Goal: Task Accomplishment & Management: Use online tool/utility

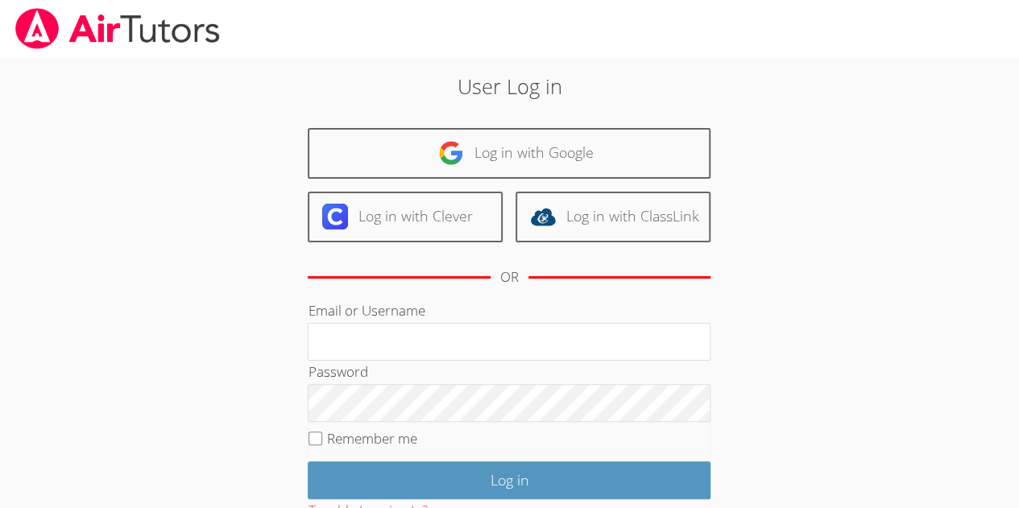
scroll to position [2, 0]
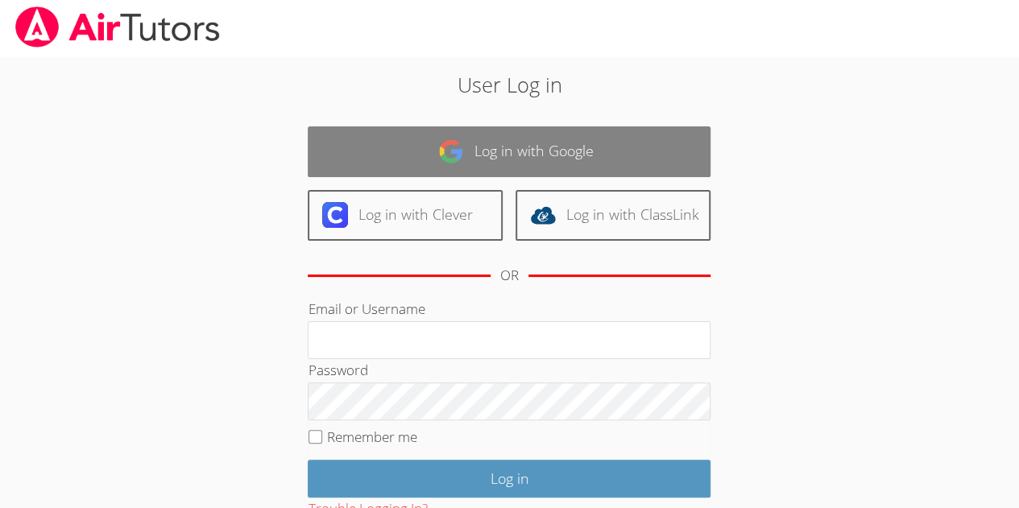
click at [536, 168] on link "Log in with Google" at bounding box center [509, 151] width 403 height 51
click at [685, 161] on link "Log in with Google" at bounding box center [509, 151] width 403 height 51
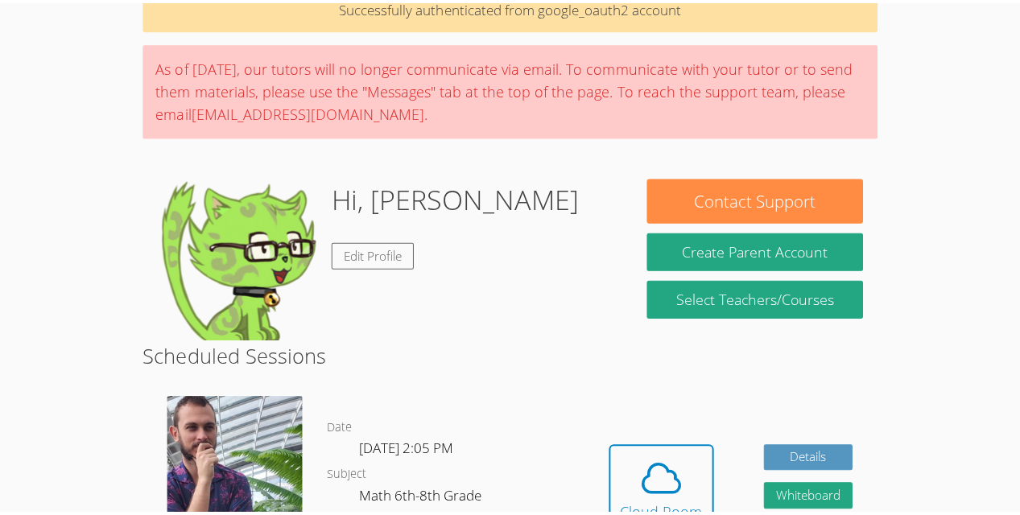
scroll to position [165, 0]
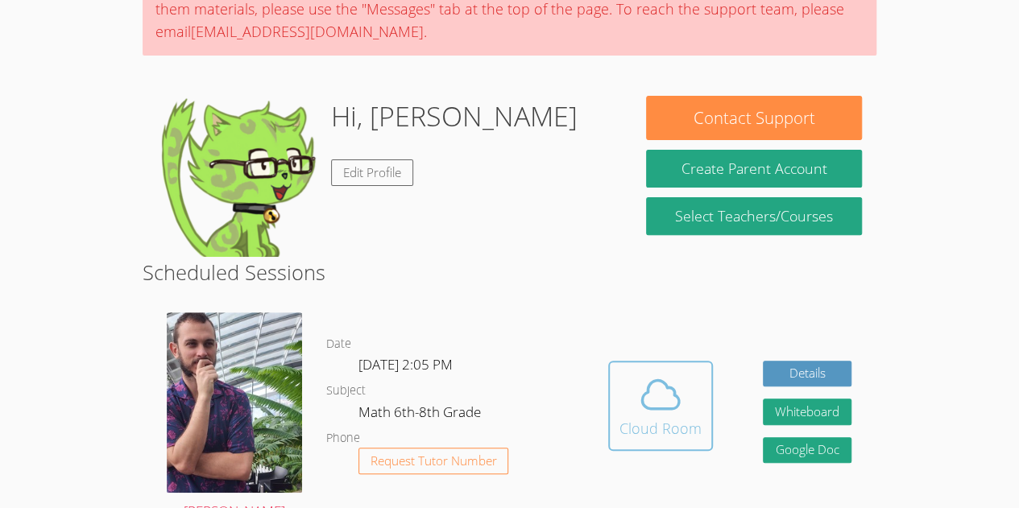
click at [639, 407] on icon at bounding box center [660, 394] width 45 height 45
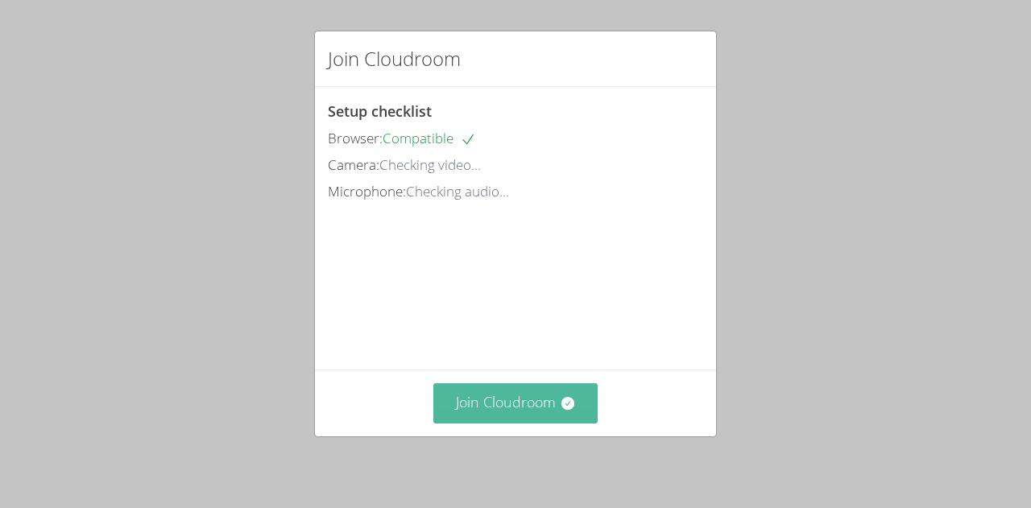
click at [554, 422] on button "Join Cloudroom" at bounding box center [515, 402] width 165 height 39
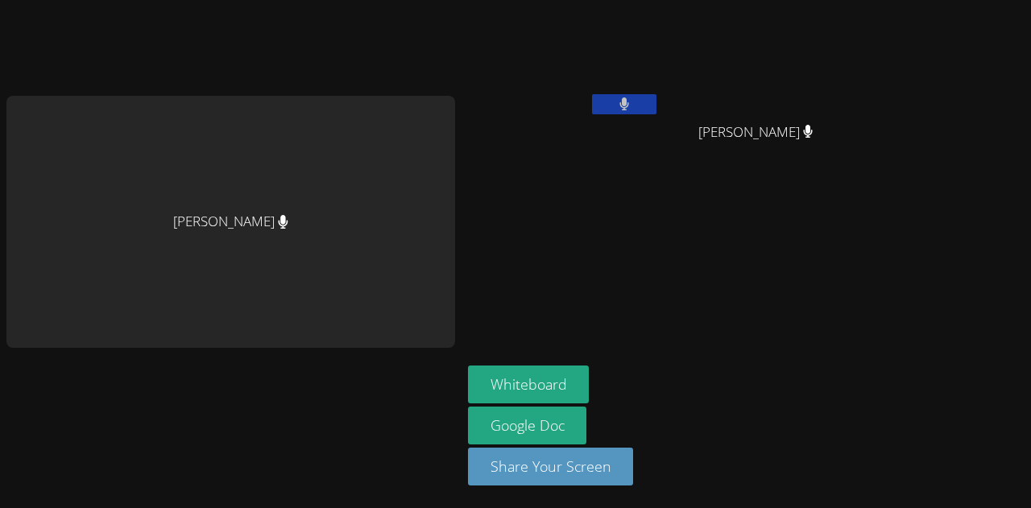
click at [202, 238] on div "[PERSON_NAME]" at bounding box center [230, 222] width 449 height 252
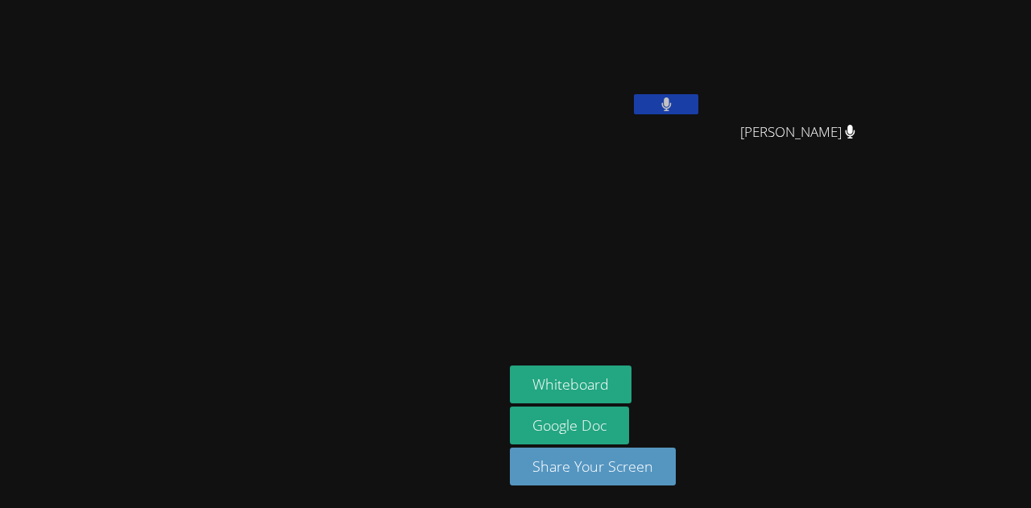
click at [369, 247] on video at bounding box center [252, 222] width 242 height 276
click at [631, 393] on button "Whiteboard" at bounding box center [571, 385] width 122 height 38
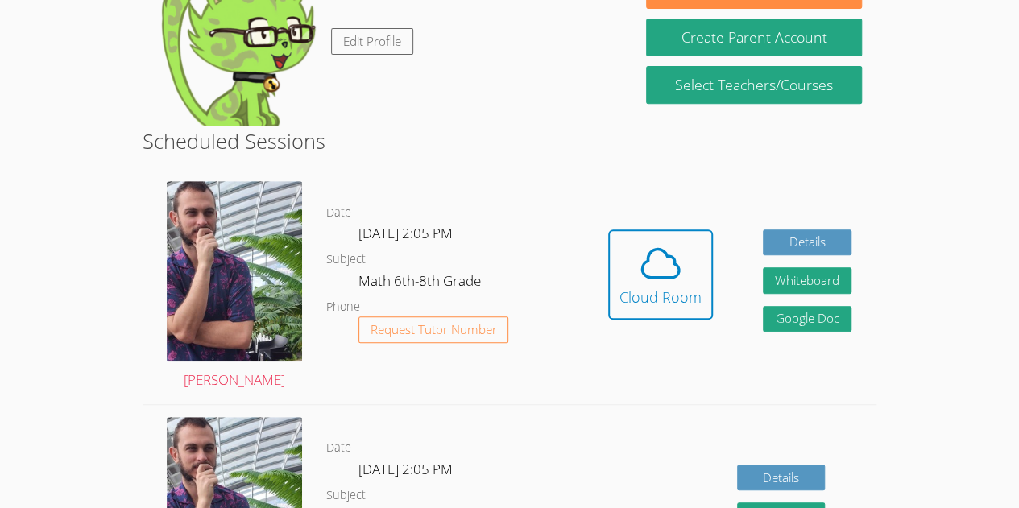
scroll to position [341, 0]
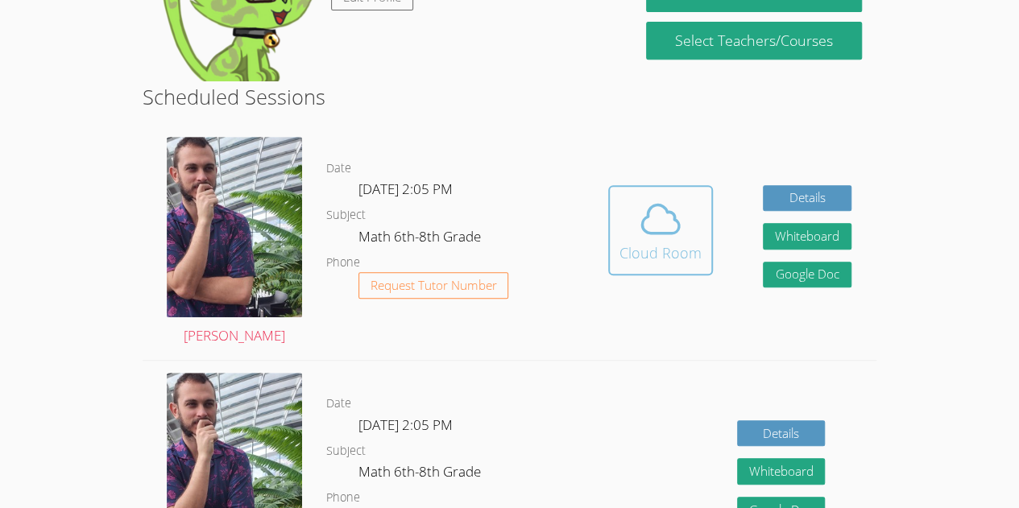
click at [649, 242] on div "Cloud Room" at bounding box center [660, 253] width 82 height 23
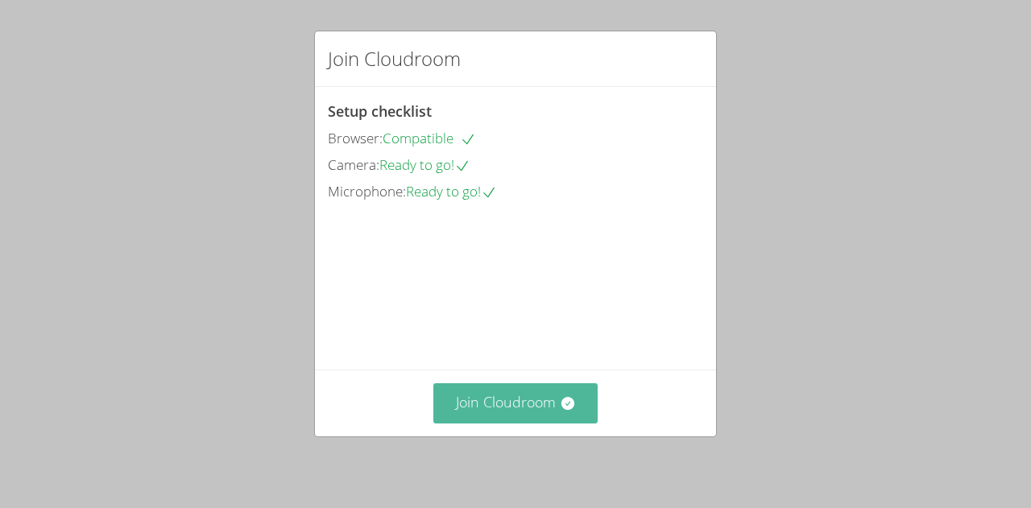
click at [490, 420] on button "Join Cloudroom" at bounding box center [515, 402] width 165 height 39
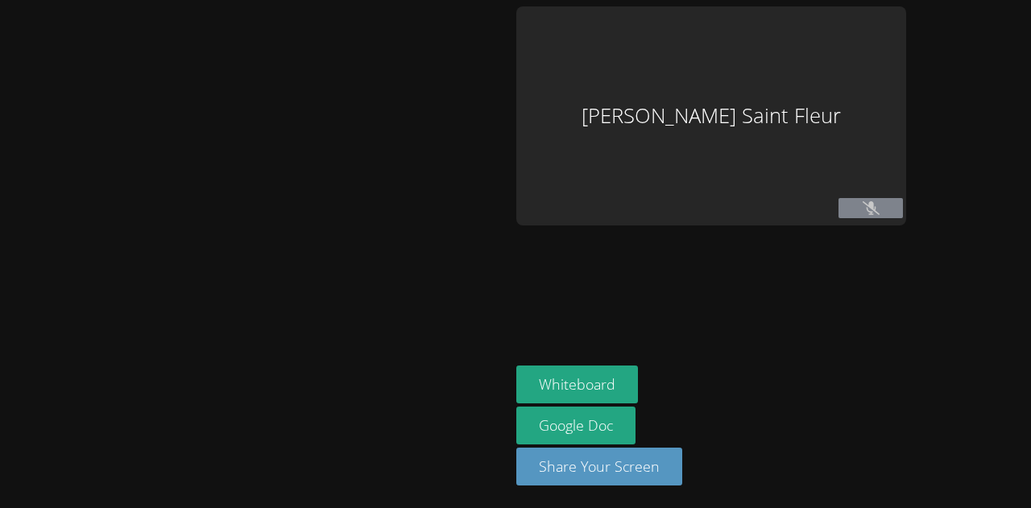
click at [490, 413] on div at bounding box center [254, 253] width 497 height 495
